Goal: Transaction & Acquisition: Book appointment/travel/reservation

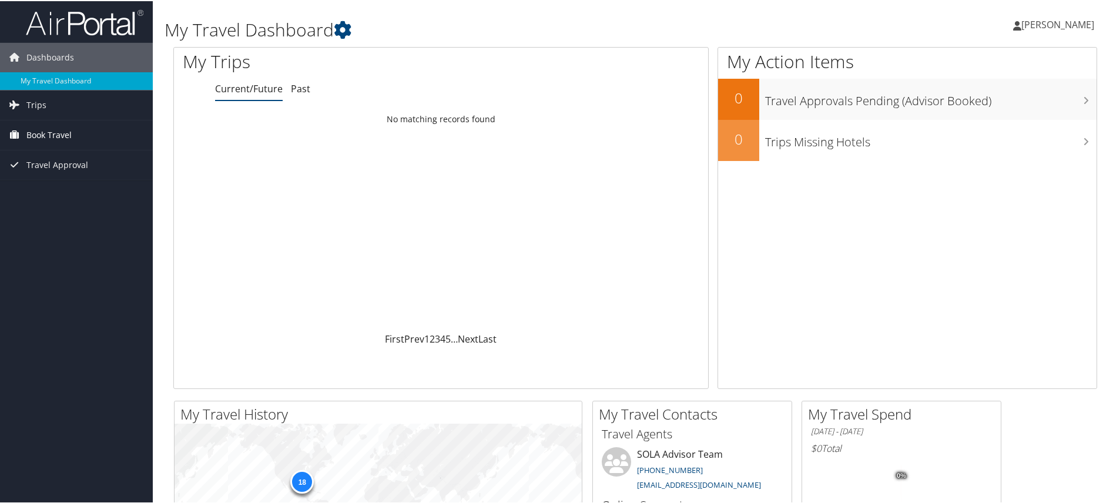
click at [39, 136] on span "Book Travel" at bounding box center [48, 133] width 45 height 29
click at [115, 177] on link "Book/Manage Online Trips" at bounding box center [76, 175] width 153 height 18
click at [68, 128] on span "Book Travel" at bounding box center [48, 133] width 45 height 29
click at [65, 176] on link "Book/Manage Online Trips" at bounding box center [76, 175] width 153 height 18
